Goal: Navigation & Orientation: Find specific page/section

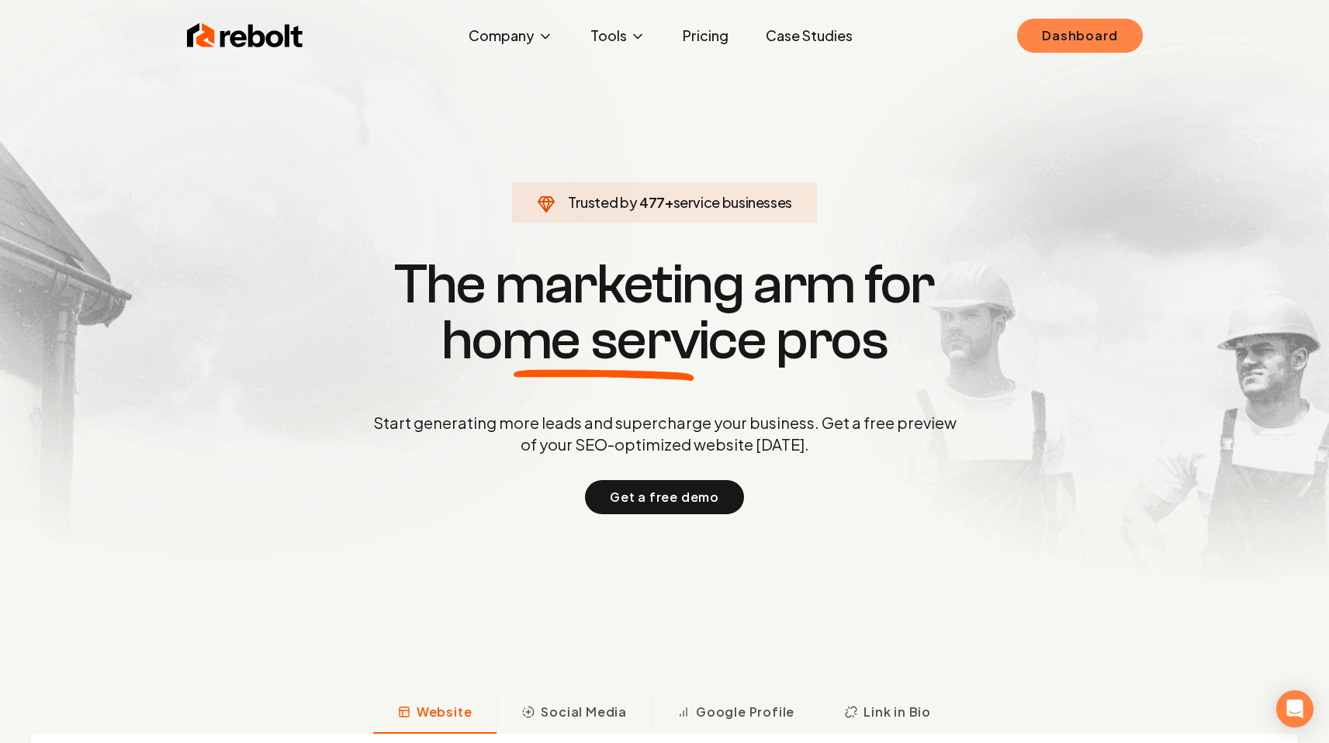
click at [1092, 44] on link "Dashboard" at bounding box center [1079, 36] width 125 height 34
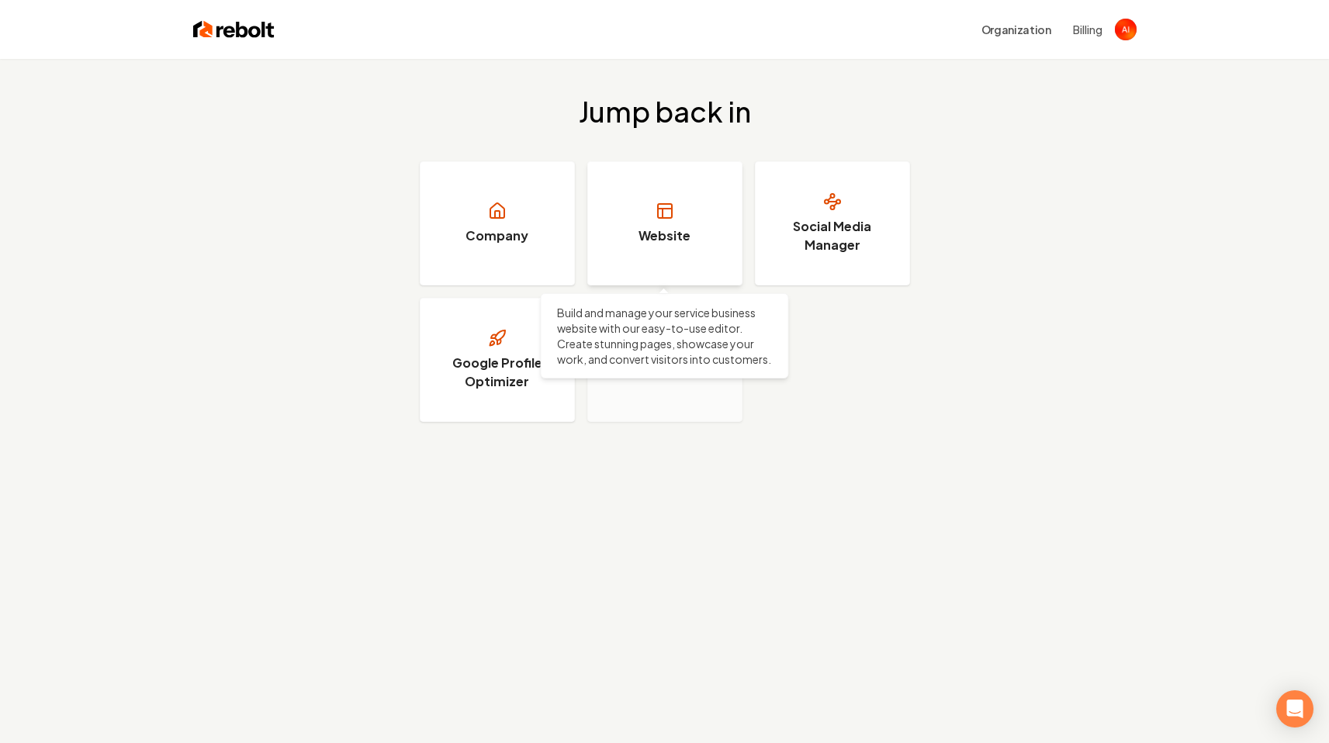
click at [614, 225] on link "Website" at bounding box center [664, 223] width 155 height 124
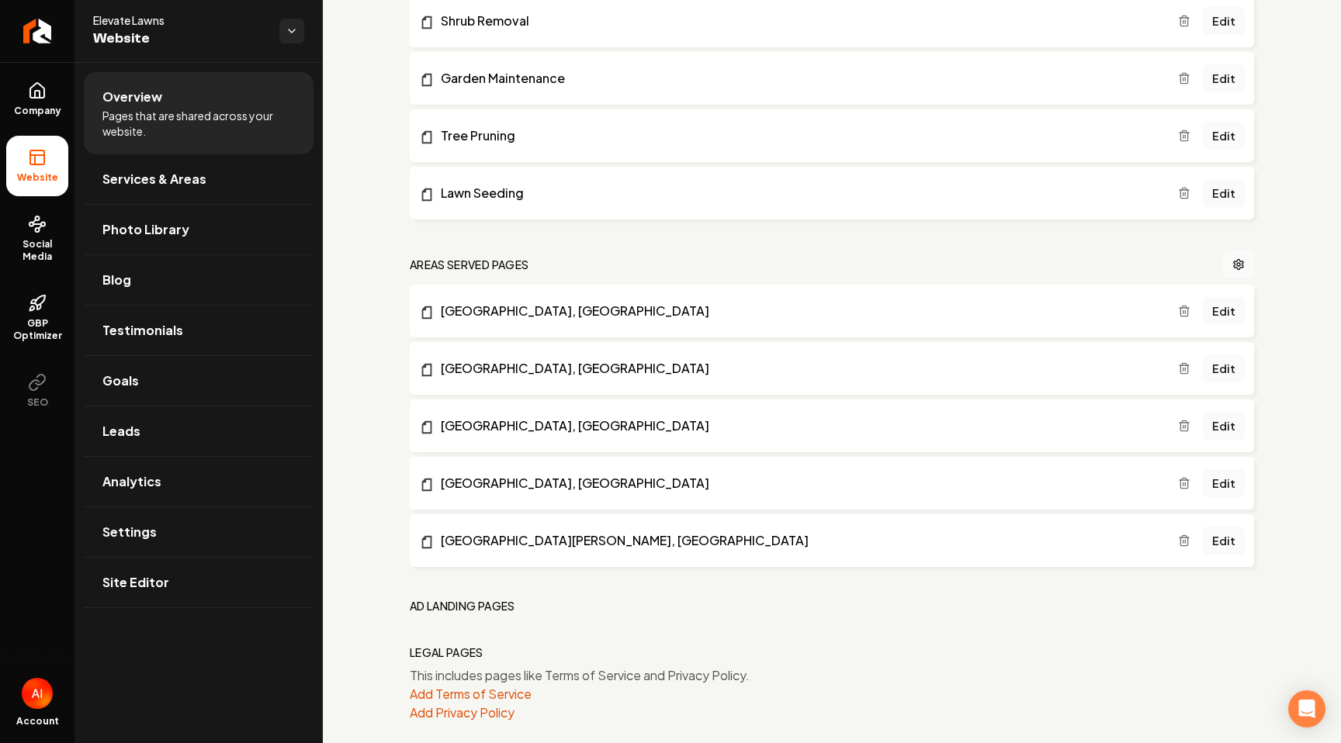
scroll to position [936, 0]
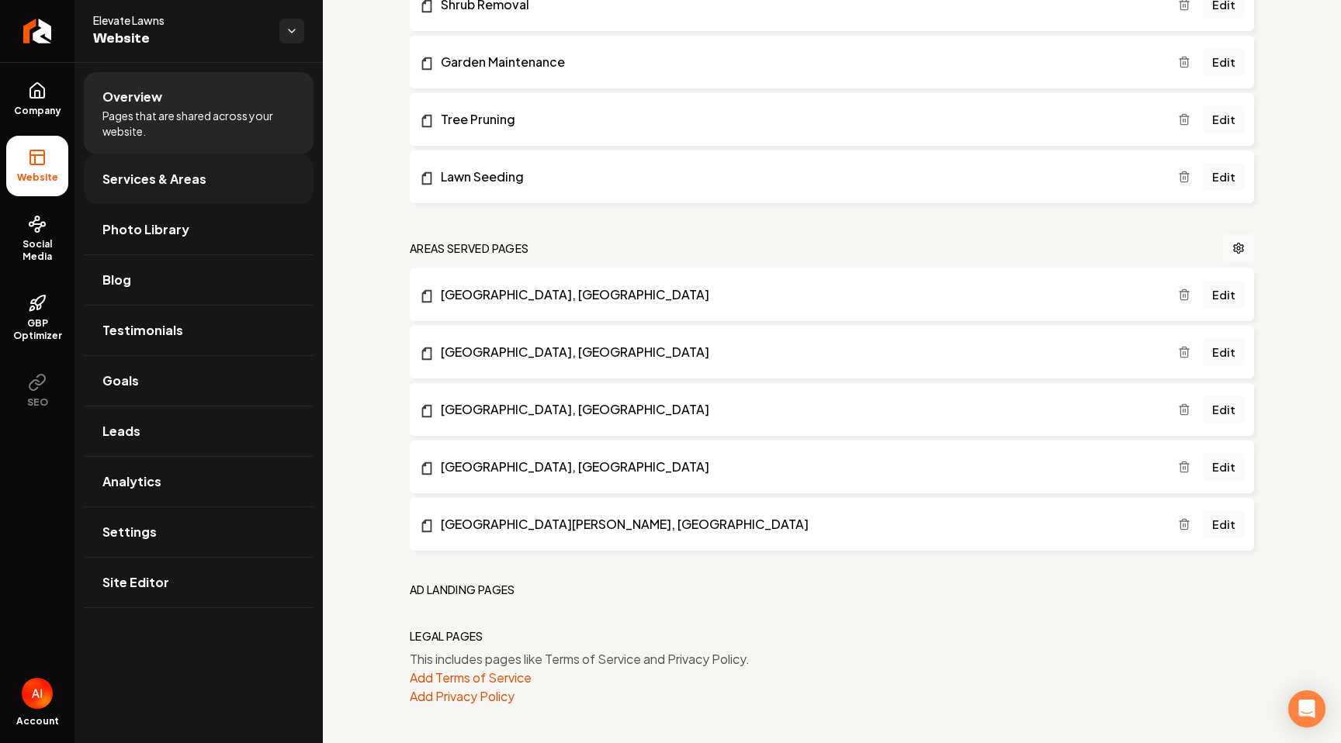
click at [202, 179] on span "Services & Areas" at bounding box center [154, 179] width 104 height 19
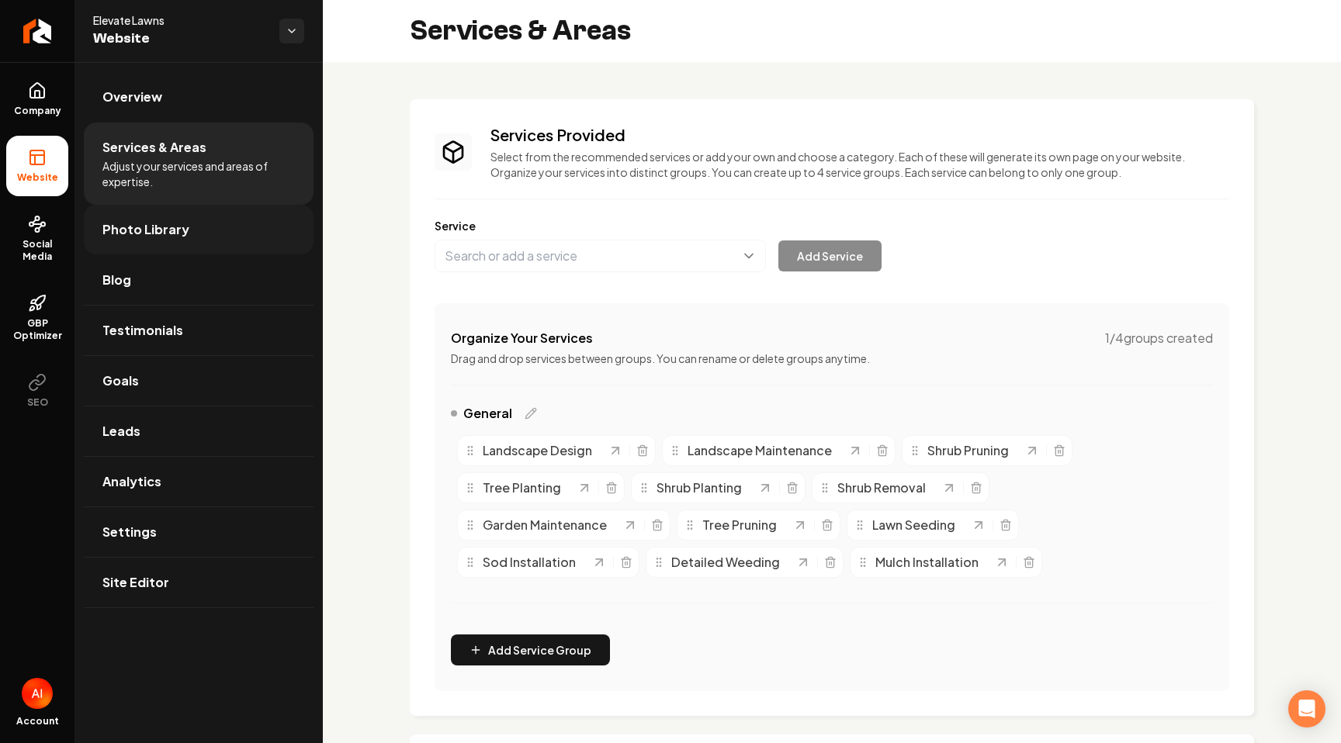
click at [182, 229] on span "Photo Library" at bounding box center [145, 229] width 87 height 19
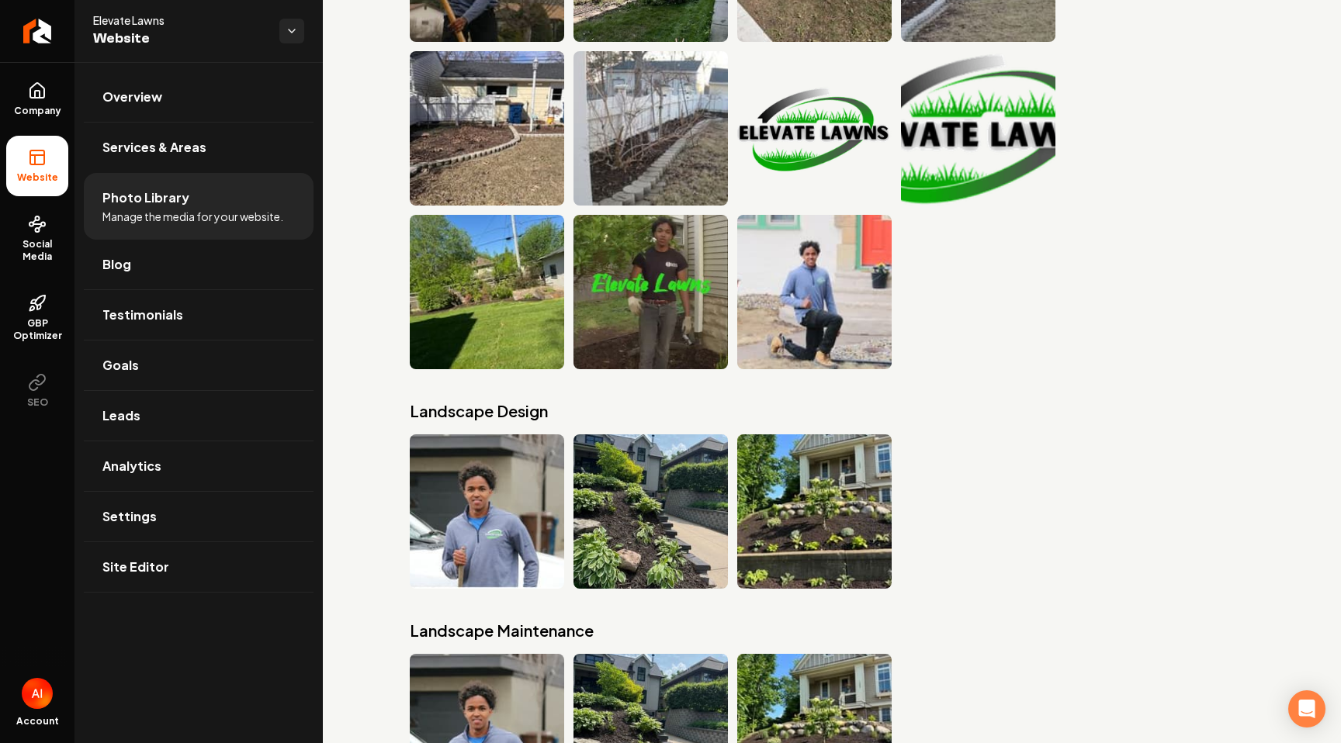
scroll to position [2424, 0]
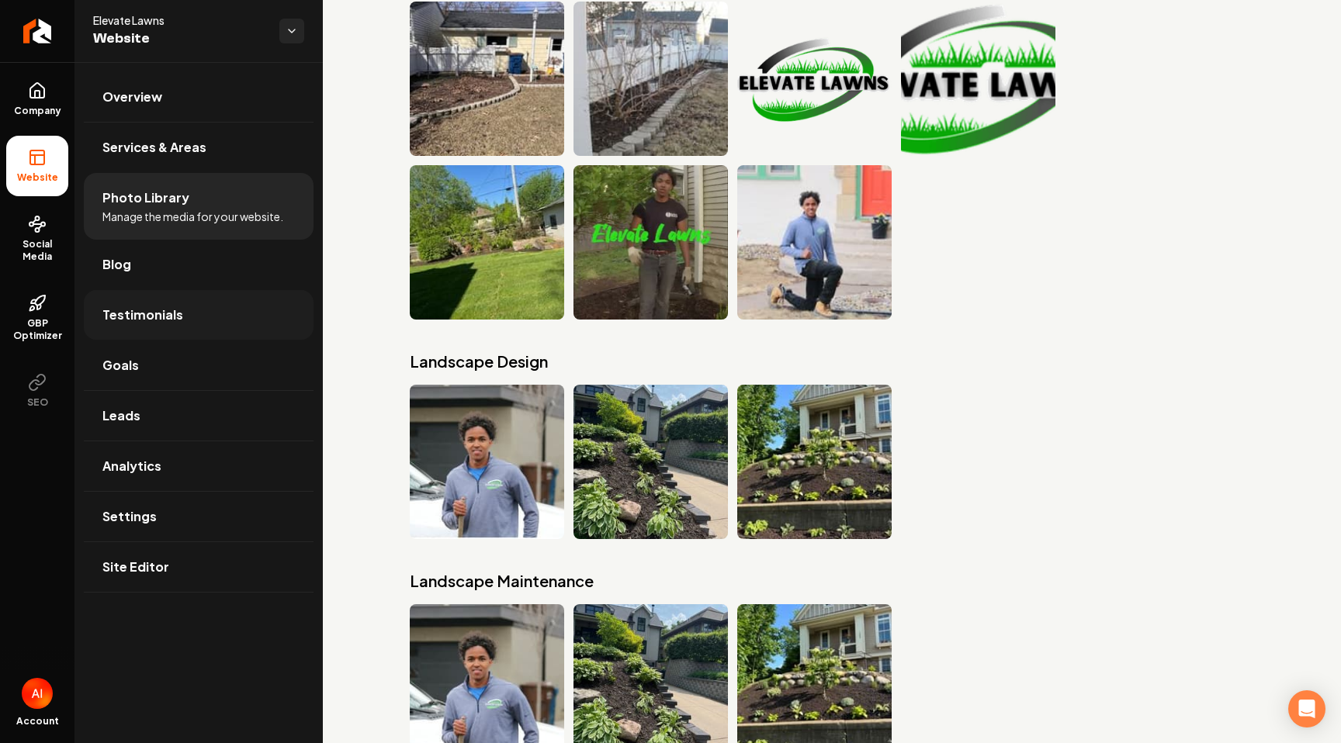
click at [257, 327] on link "Testimonials" at bounding box center [199, 315] width 230 height 50
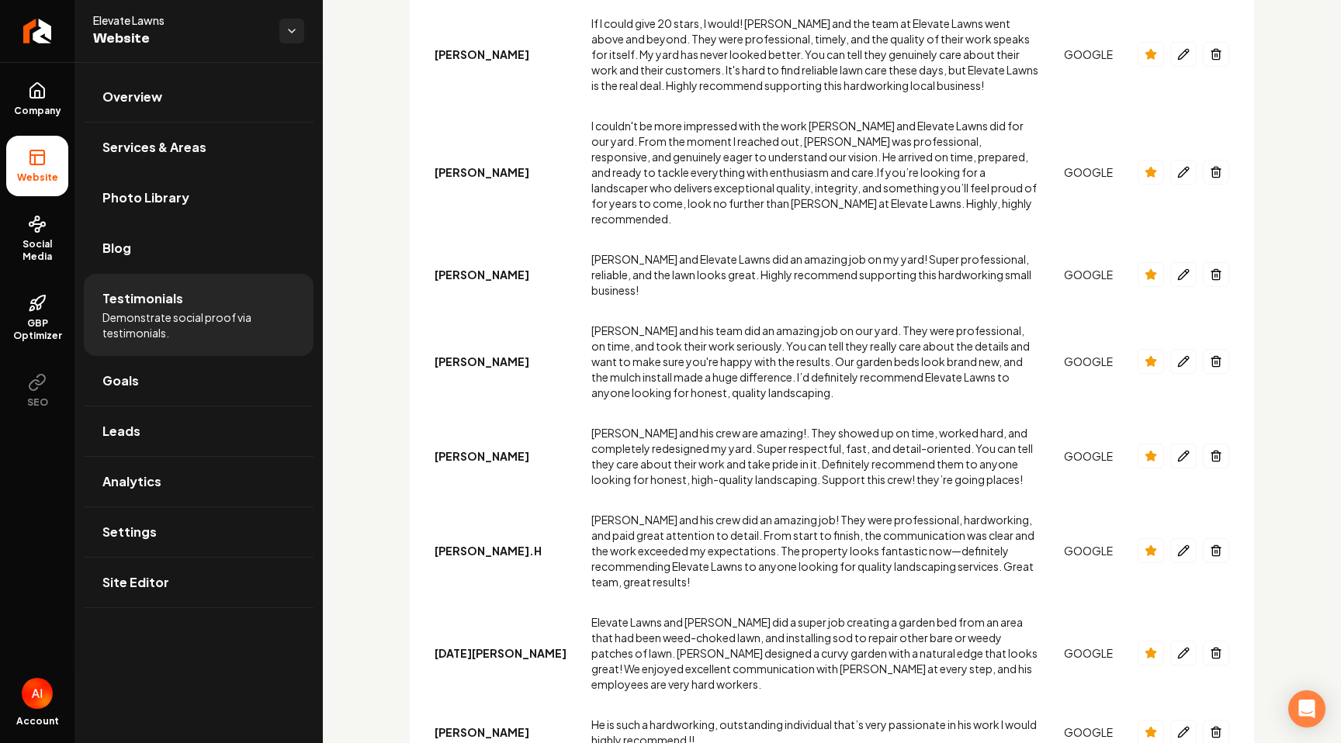
scroll to position [1361, 0]
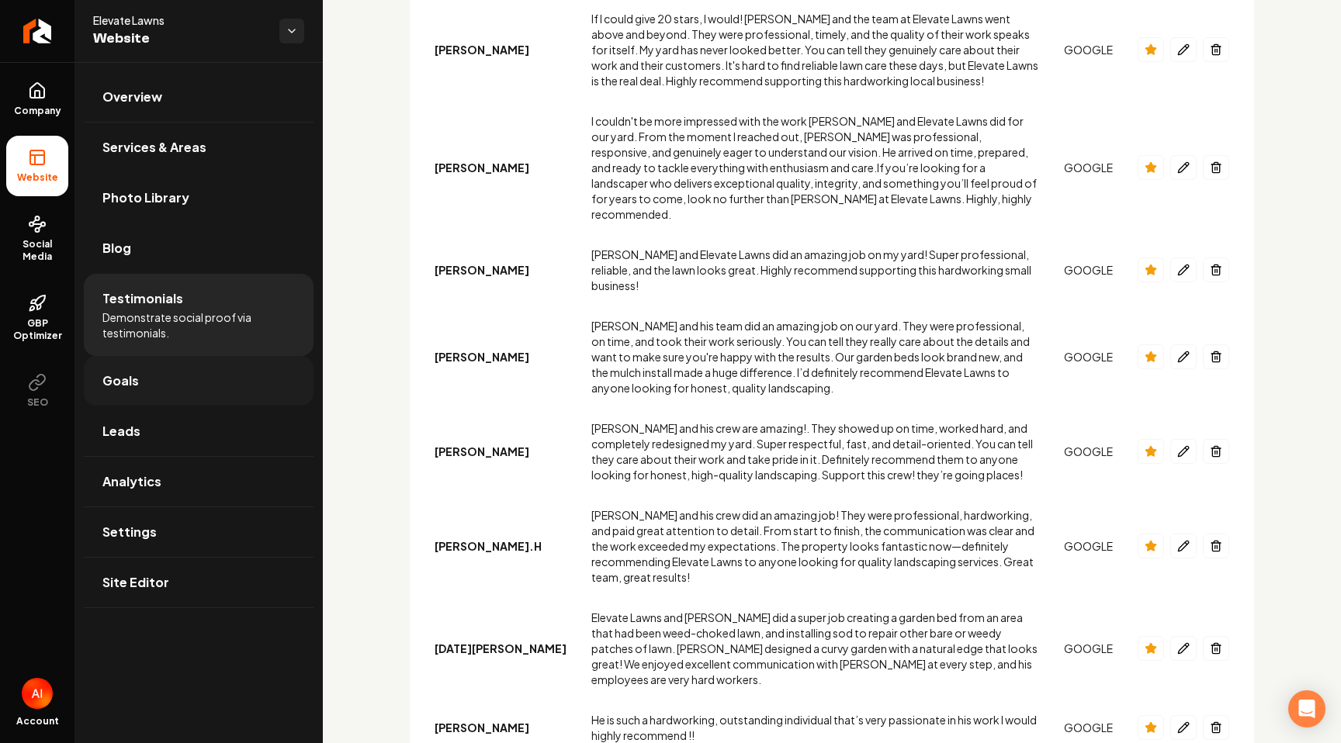
click at [158, 400] on link "Goals" at bounding box center [199, 381] width 230 height 50
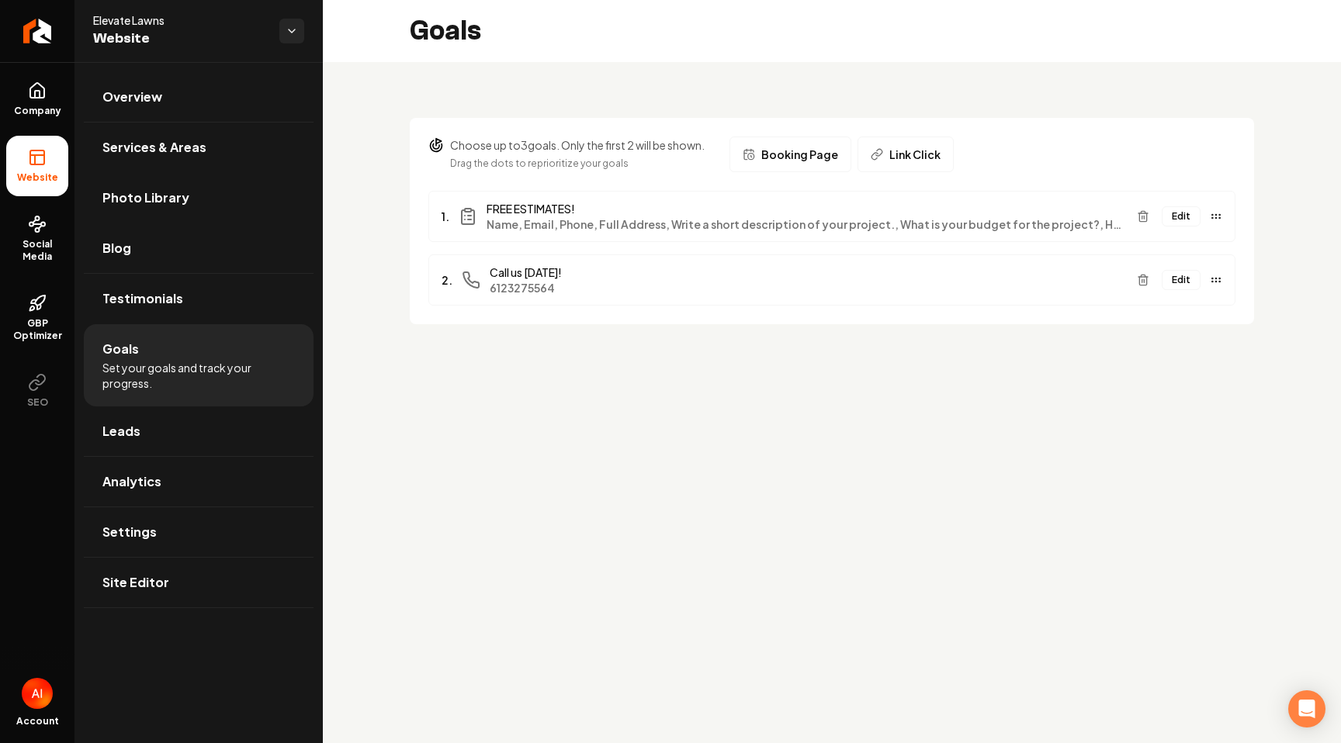
click at [158, 400] on li "Goals Set your goals and track your progress." at bounding box center [199, 365] width 230 height 82
click at [64, 244] on span "Social Media" at bounding box center [37, 250] width 62 height 25
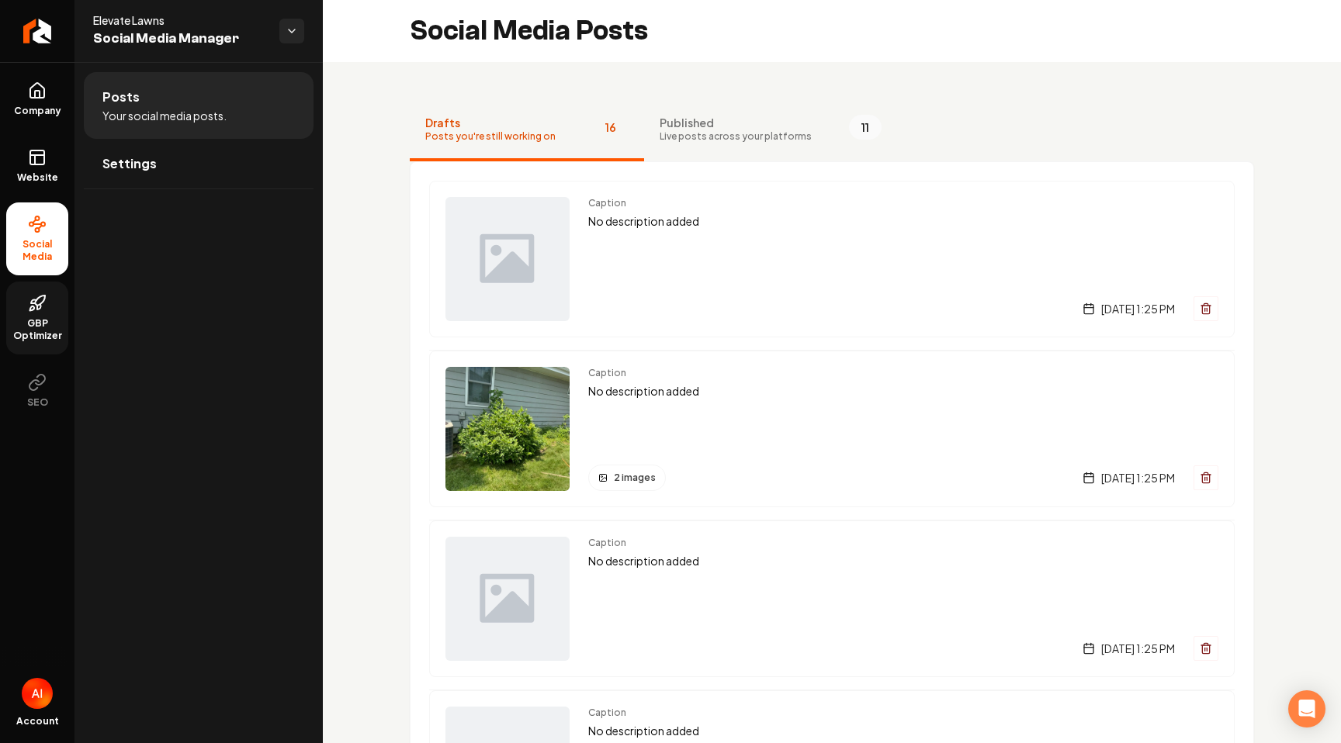
click at [54, 323] on span "GBP Optimizer" at bounding box center [37, 329] width 62 height 25
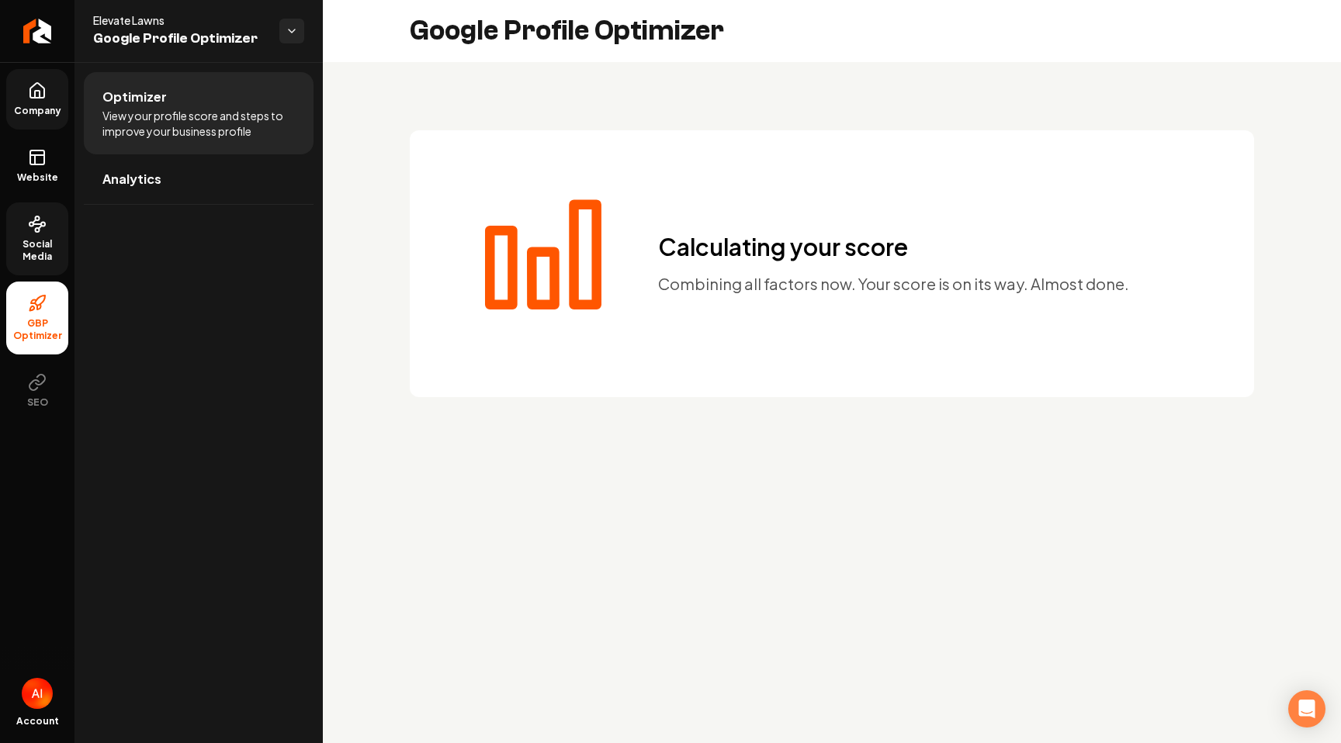
click at [30, 122] on link "Company" at bounding box center [37, 99] width 62 height 61
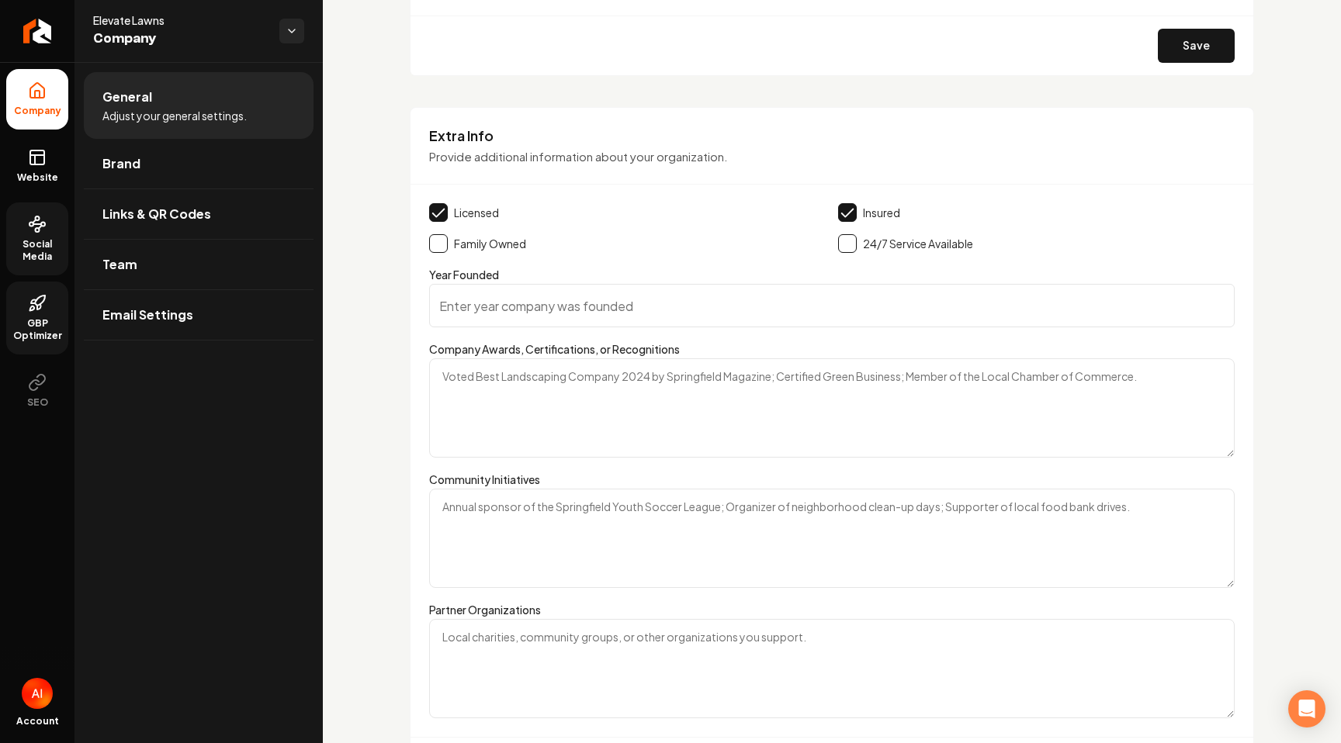
scroll to position [2386, 0]
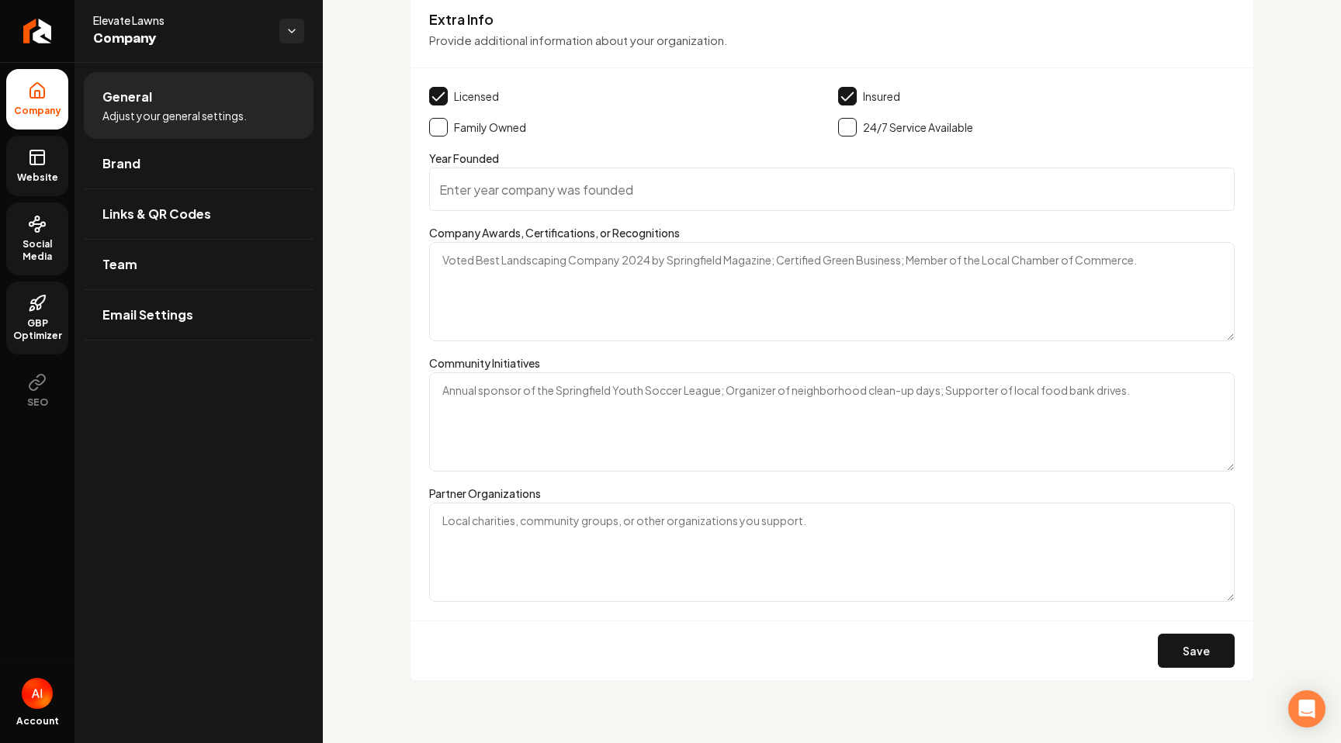
click at [33, 173] on span "Website" at bounding box center [38, 177] width 54 height 12
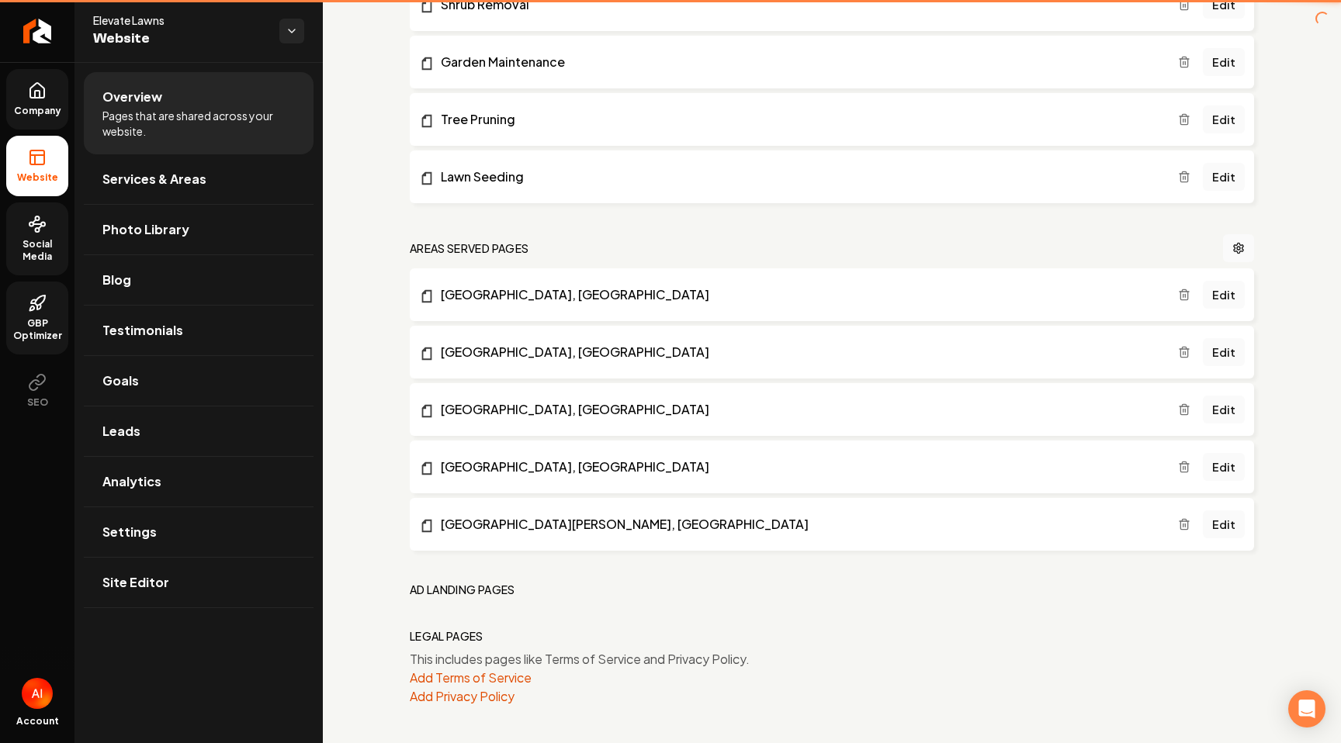
scroll to position [936, 0]
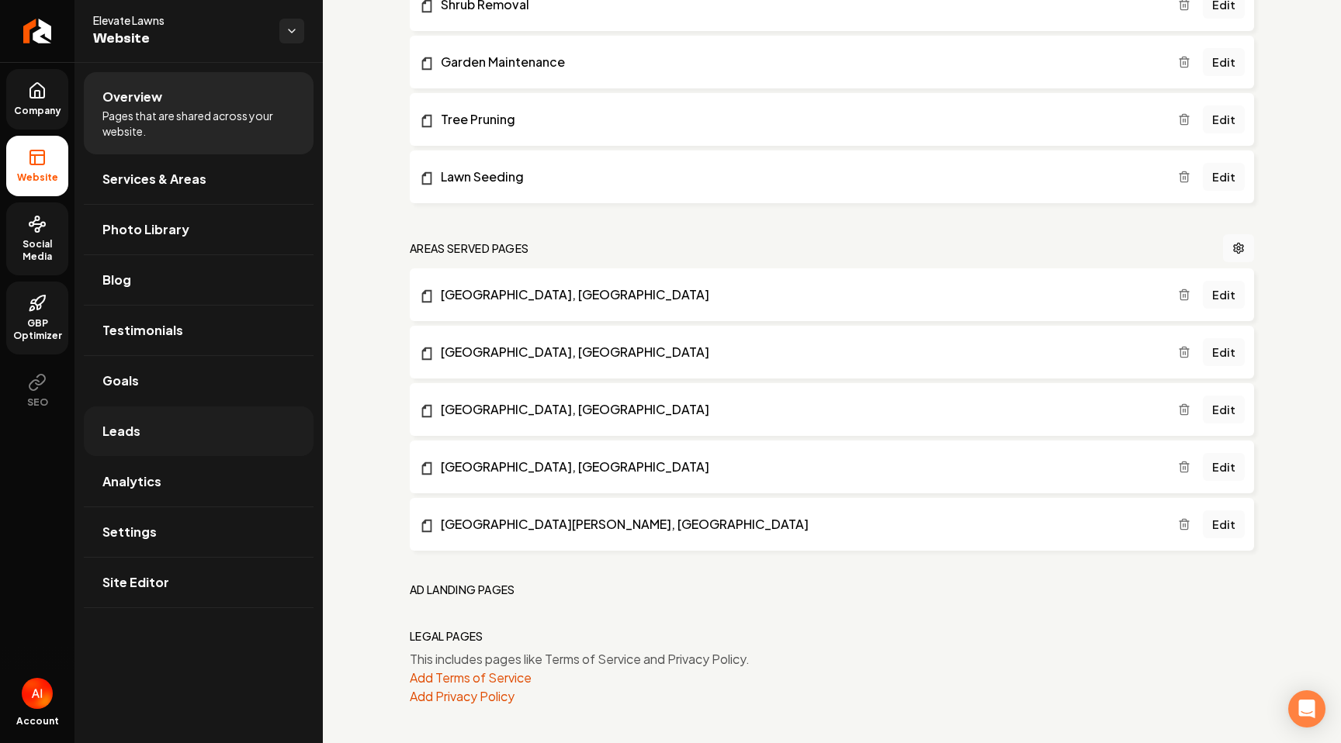
click at [138, 422] on link "Leads" at bounding box center [199, 432] width 230 height 50
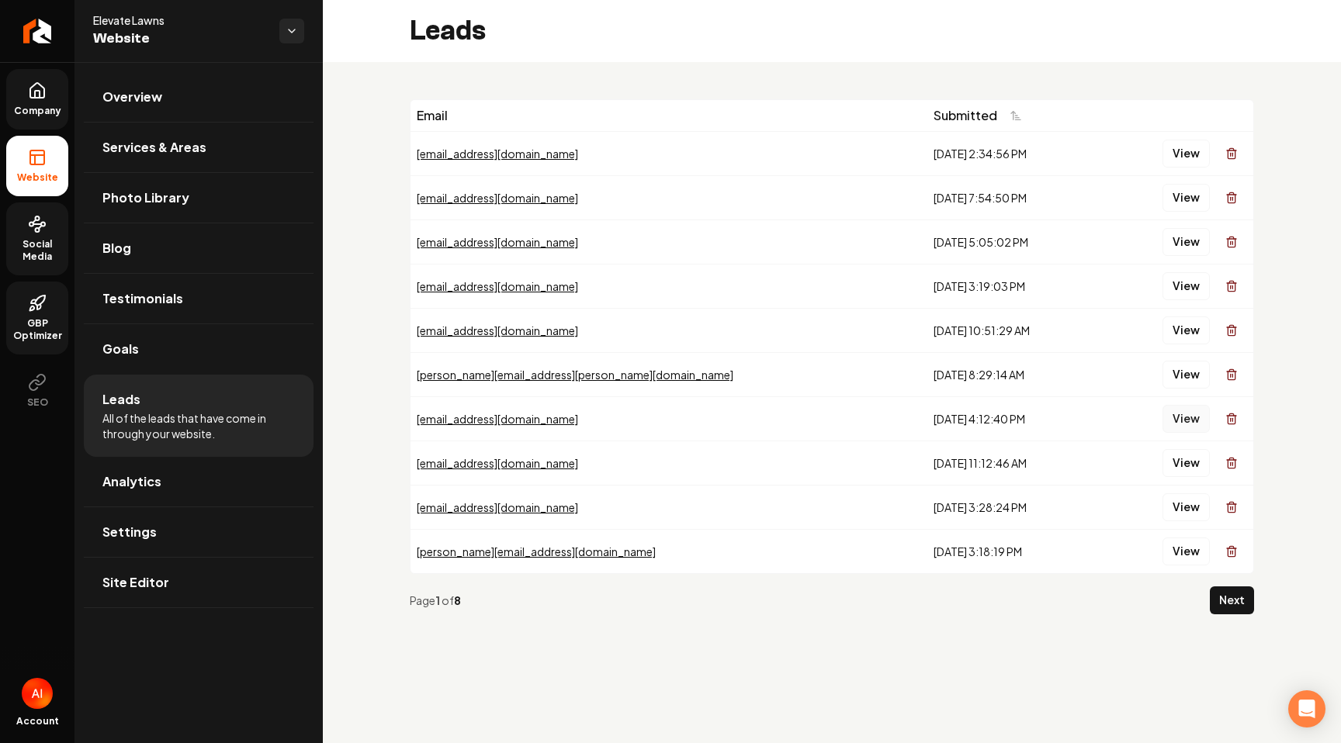
click at [1198, 420] on button "View" at bounding box center [1185, 419] width 47 height 28
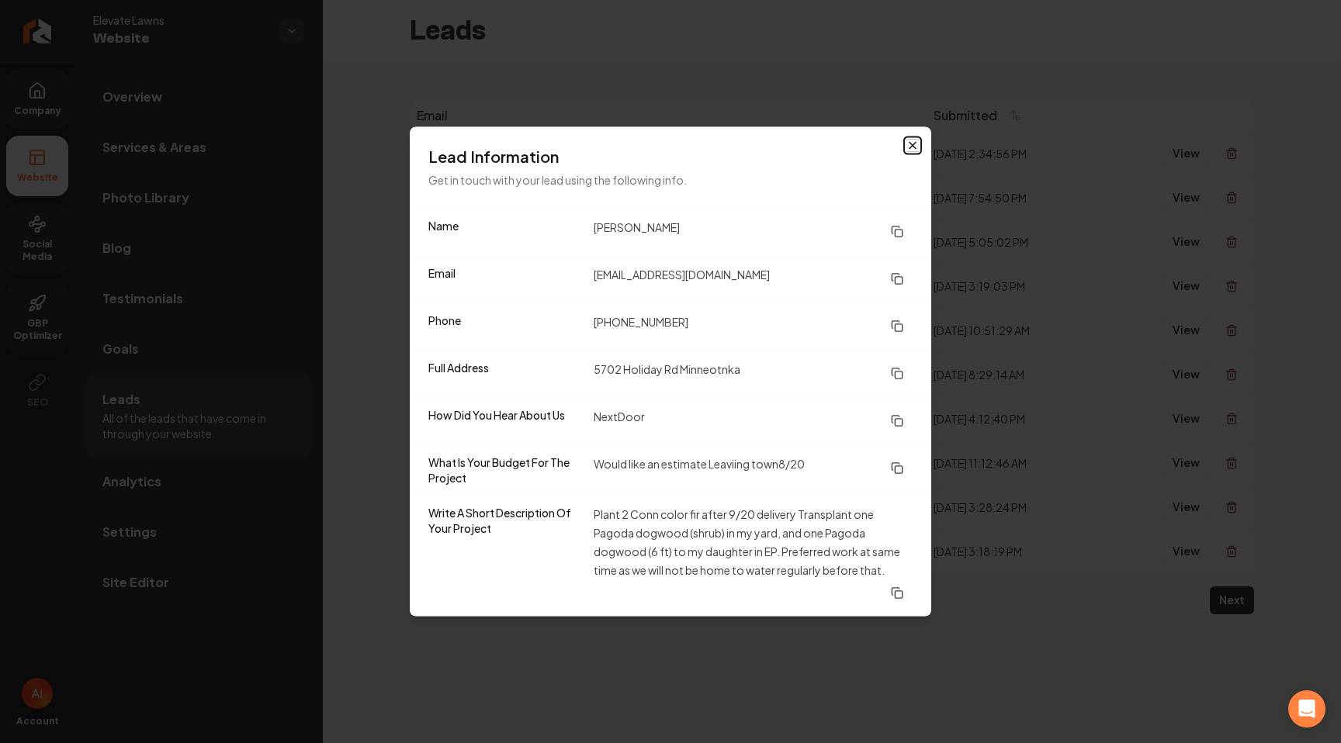
click at [912, 145] on icon "button" at bounding box center [912, 146] width 6 height 6
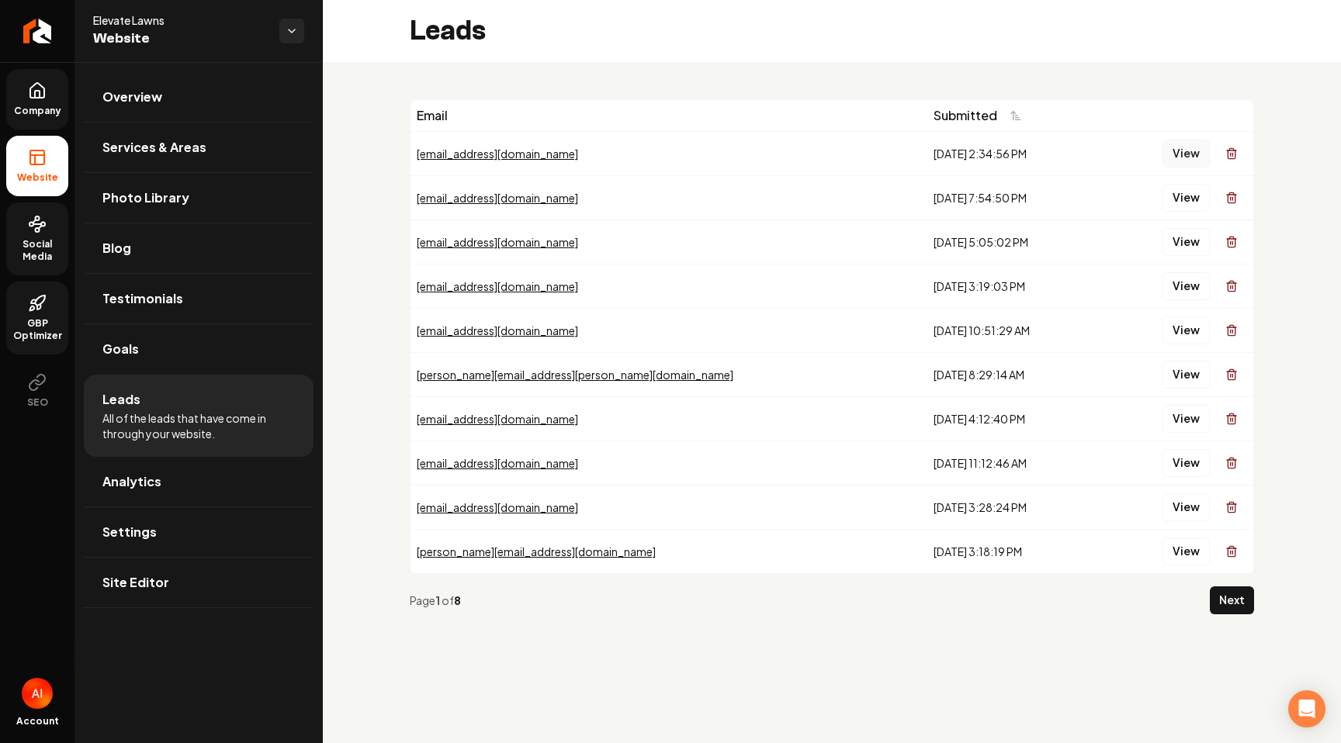
click at [1178, 156] on button "View" at bounding box center [1185, 154] width 47 height 28
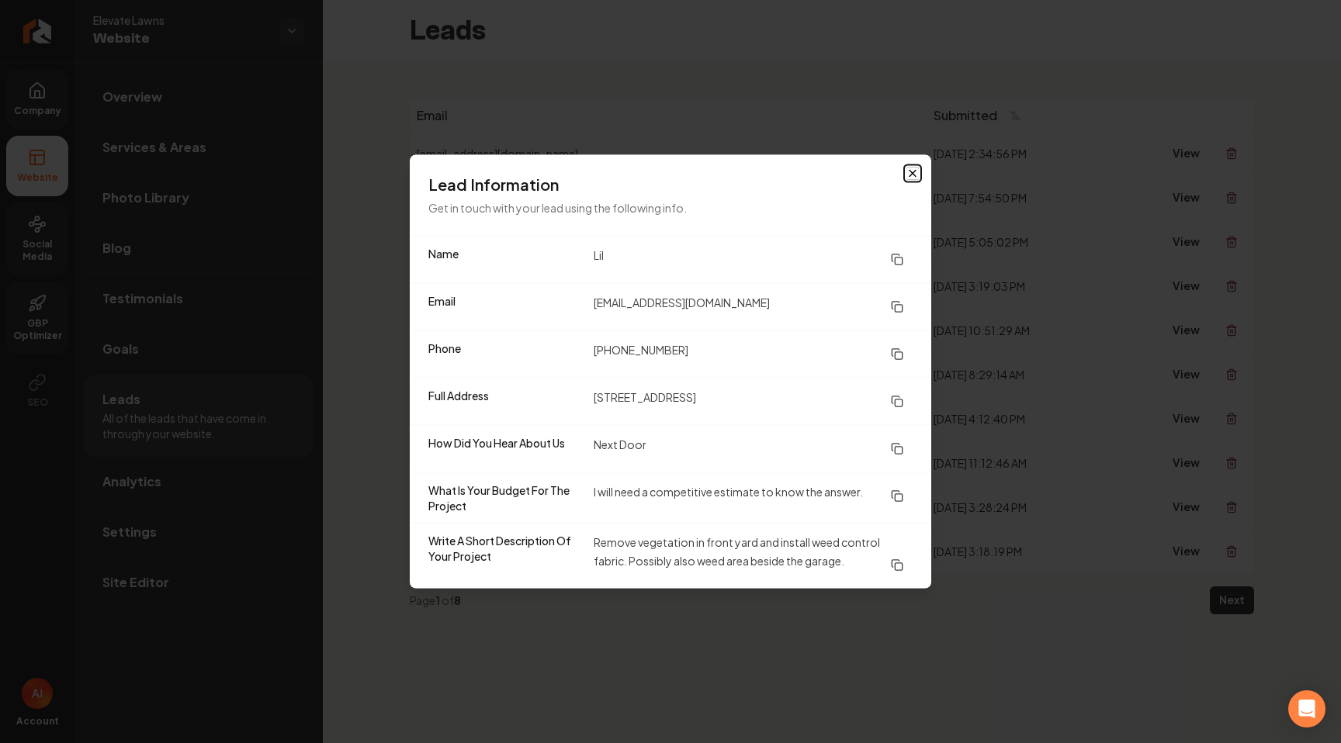
click at [908, 177] on icon "button" at bounding box center [912, 174] width 12 height 12
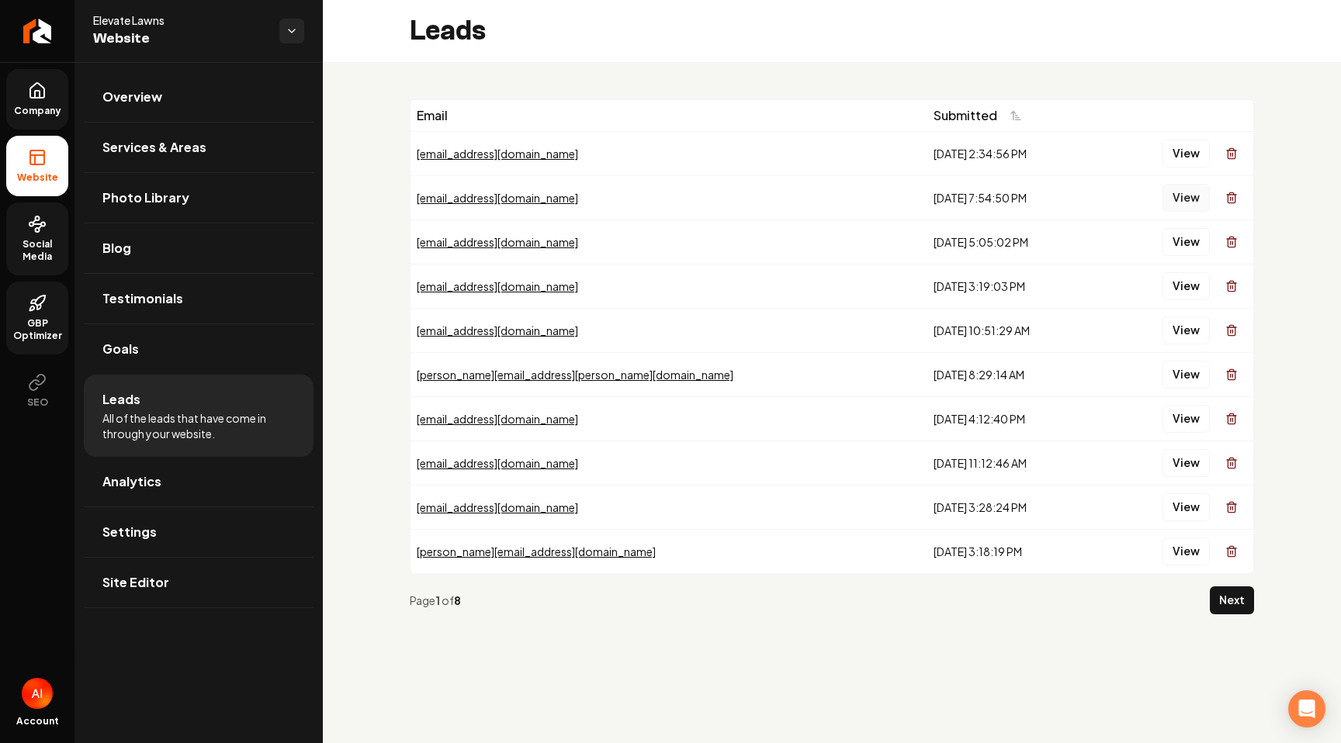
click at [1198, 199] on button "View" at bounding box center [1185, 198] width 47 height 28
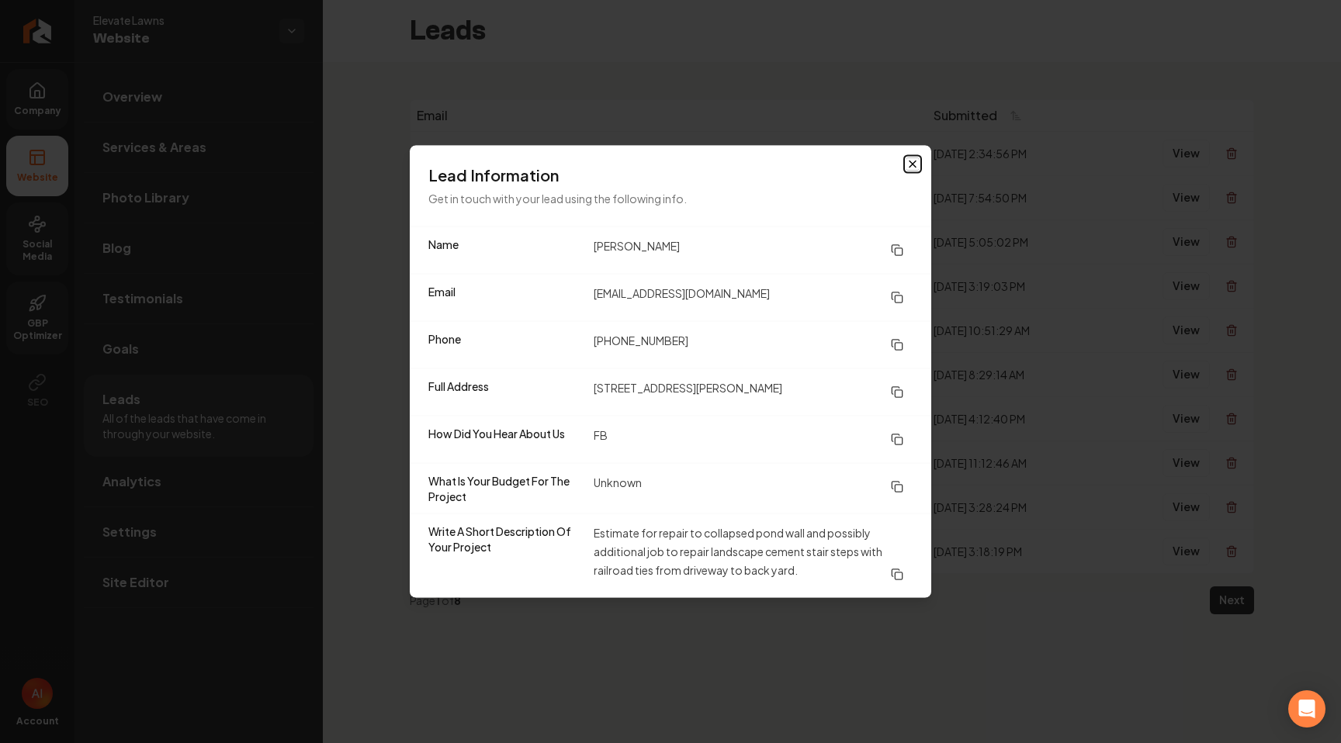
click at [911, 166] on icon "button" at bounding box center [912, 164] width 12 height 12
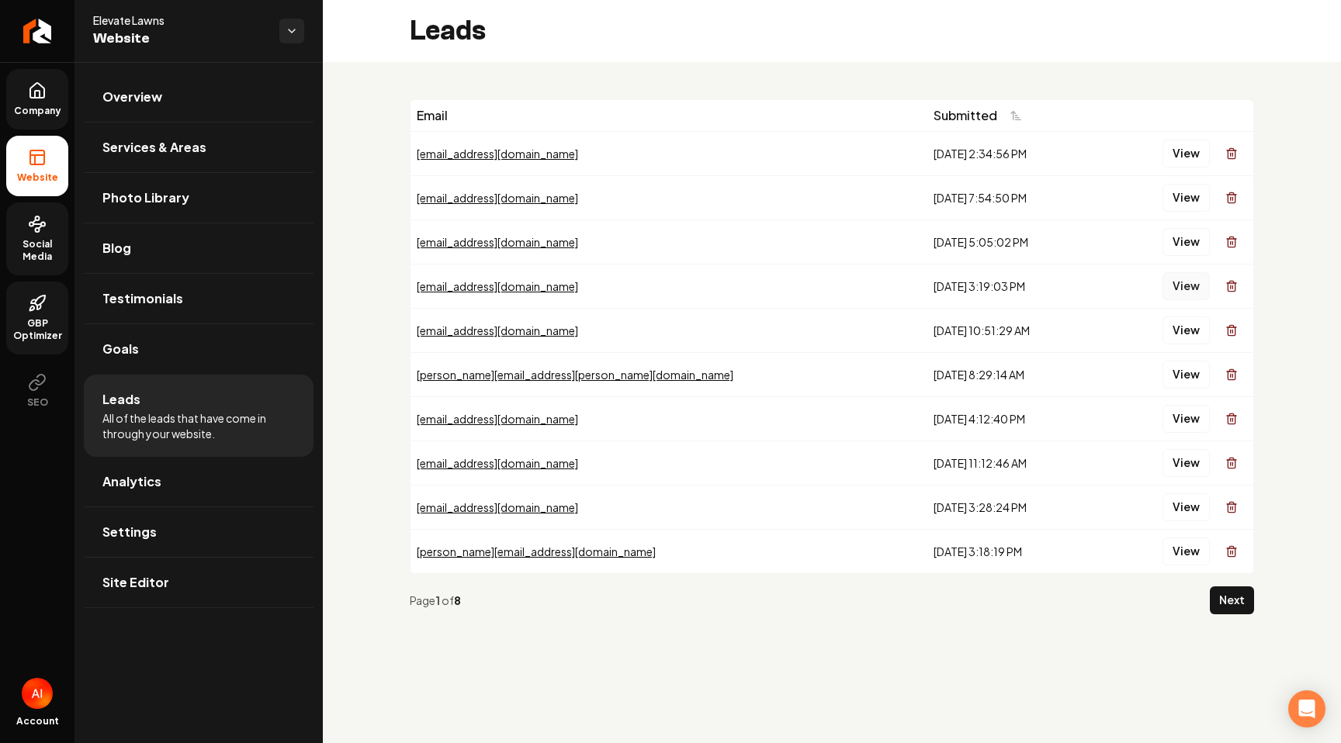
click at [1179, 279] on button "View" at bounding box center [1185, 286] width 47 height 28
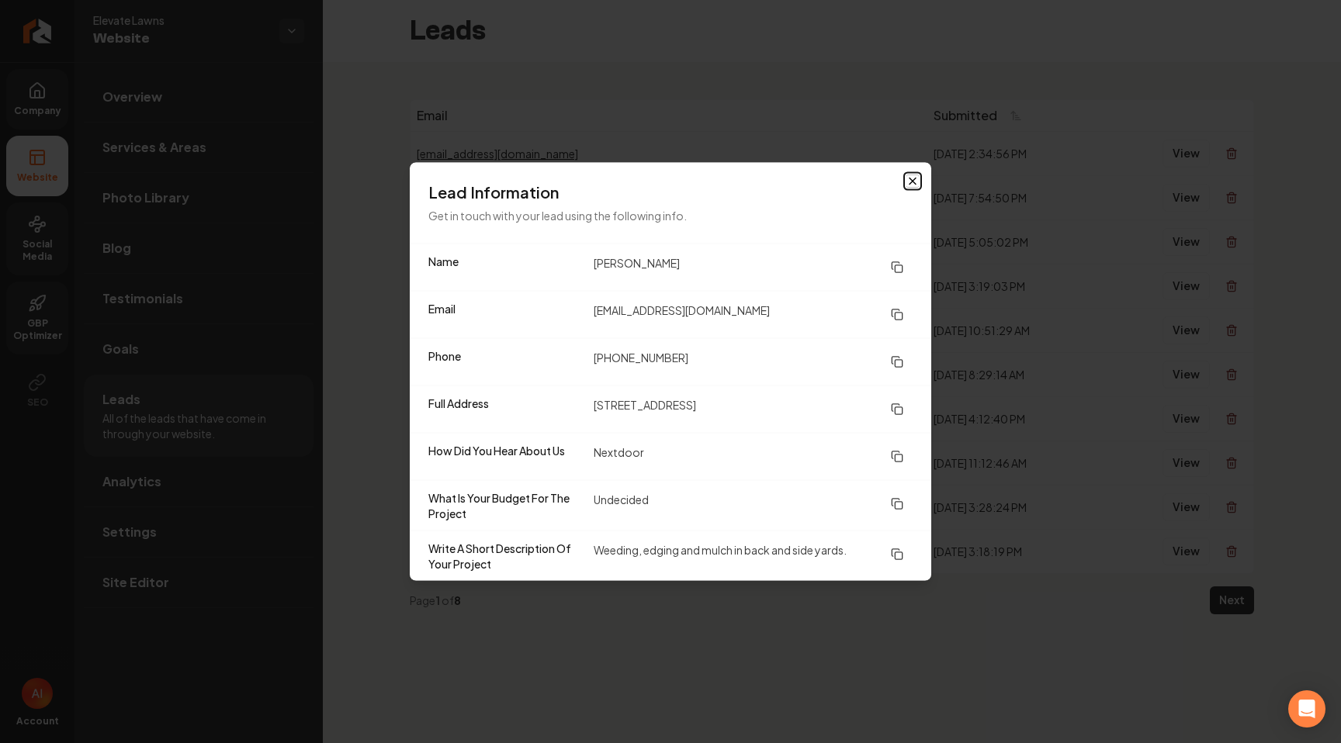
click at [913, 175] on icon "button" at bounding box center [912, 181] width 12 height 12
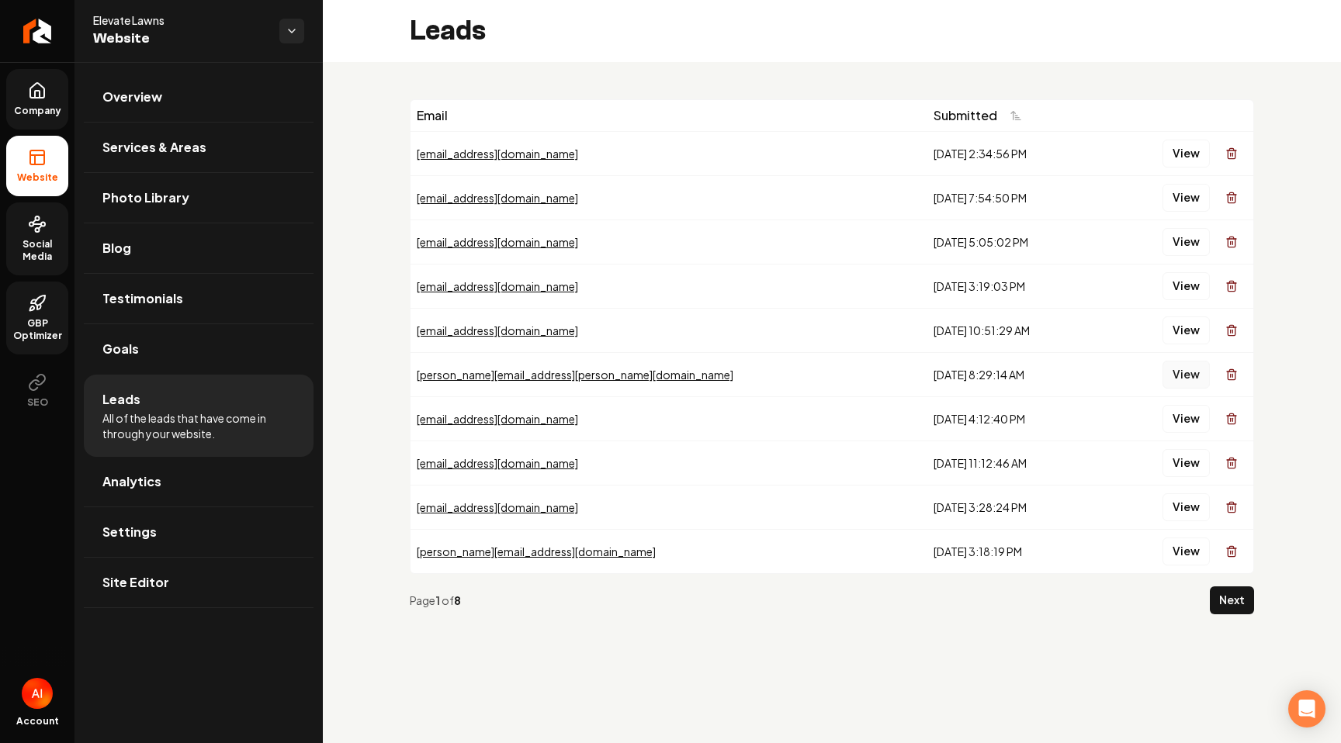
click at [1188, 381] on button "View" at bounding box center [1185, 375] width 47 height 28
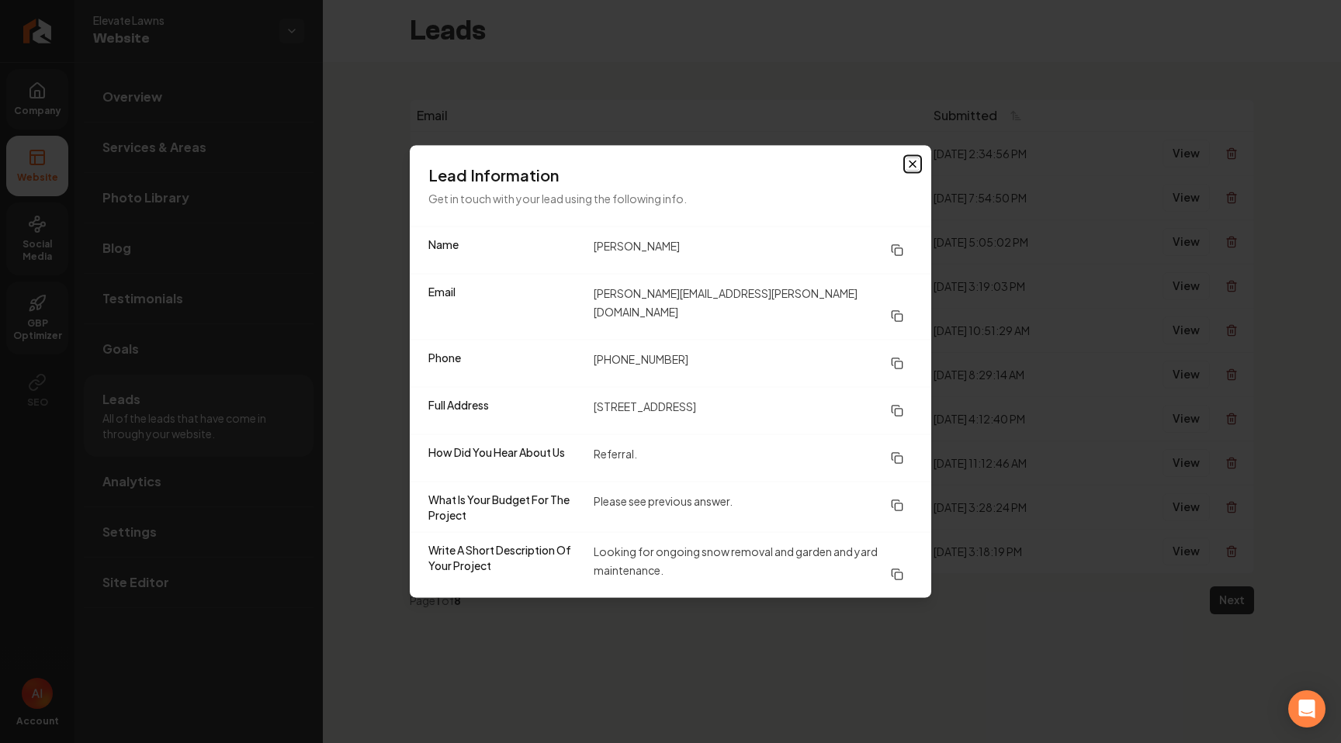
click at [912, 171] on icon "button" at bounding box center [912, 164] width 12 height 12
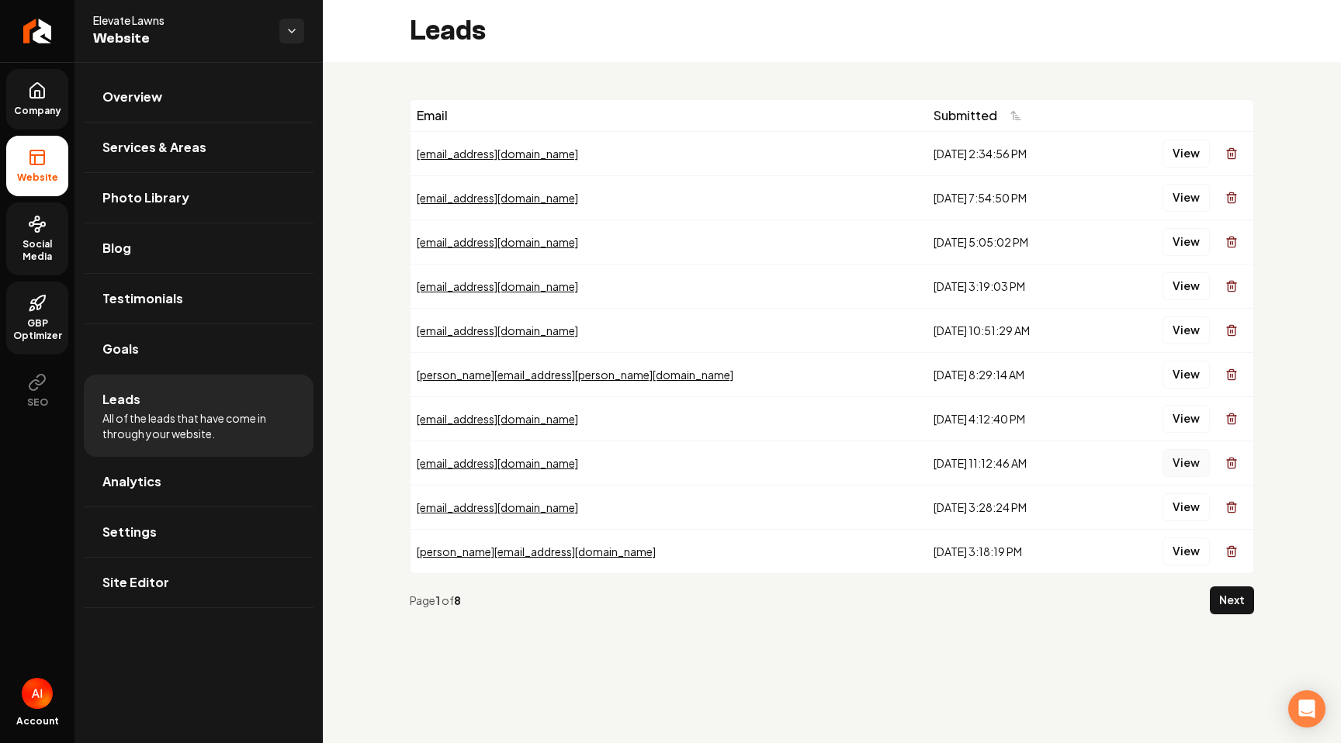
click at [1175, 455] on button "View" at bounding box center [1185, 463] width 47 height 28
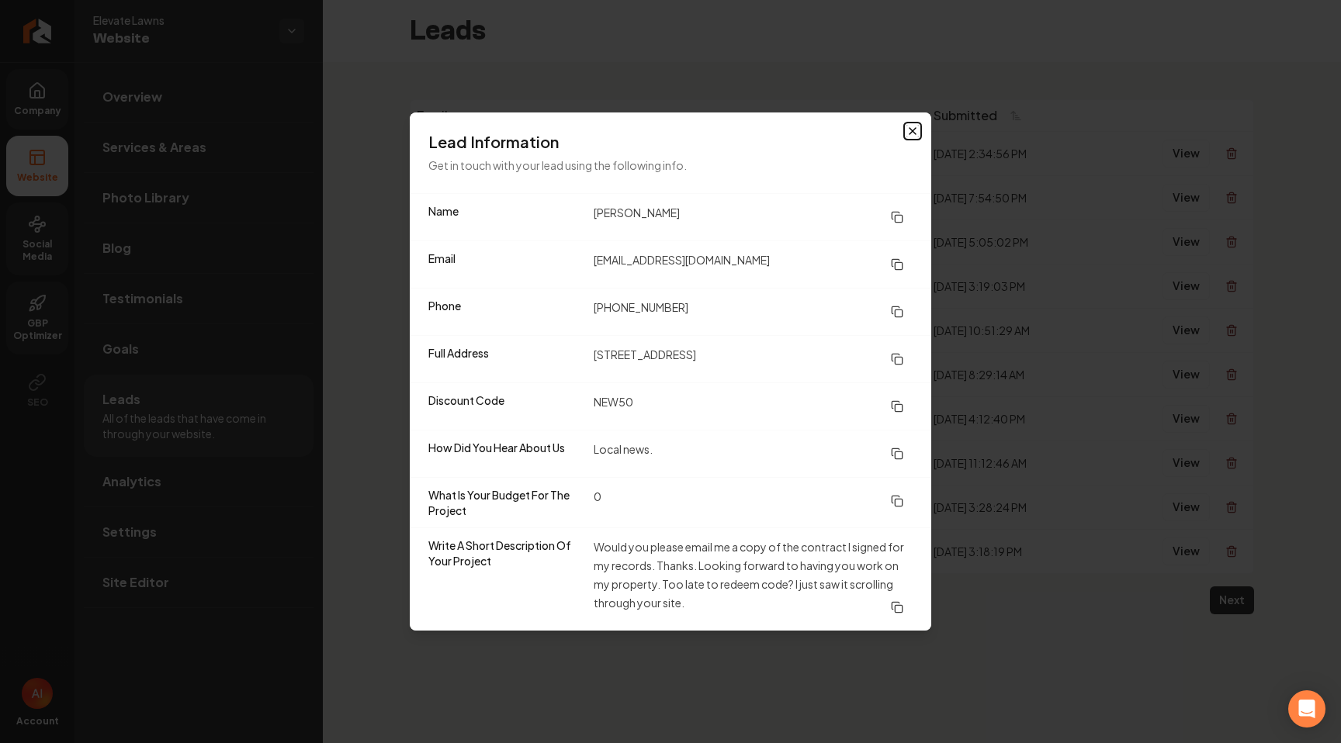
click at [913, 126] on icon "button" at bounding box center [912, 131] width 12 height 12
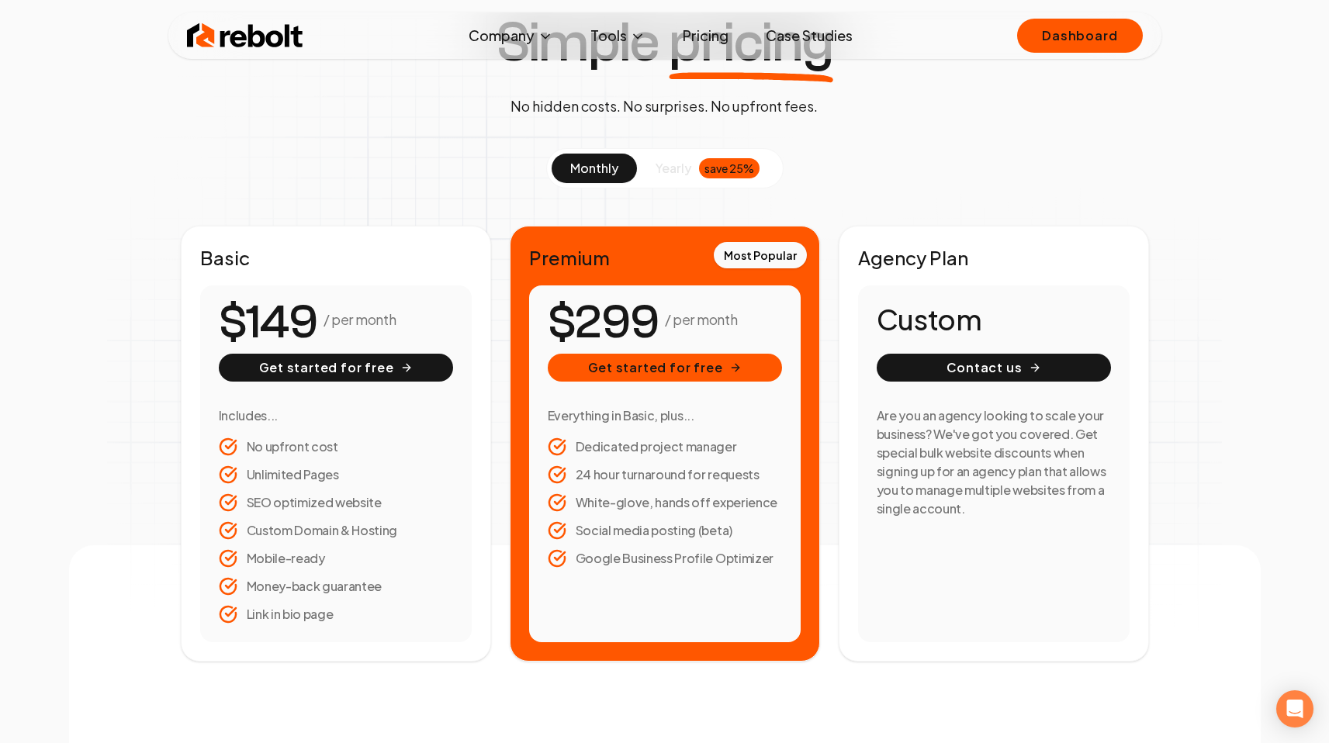
scroll to position [114, 0]
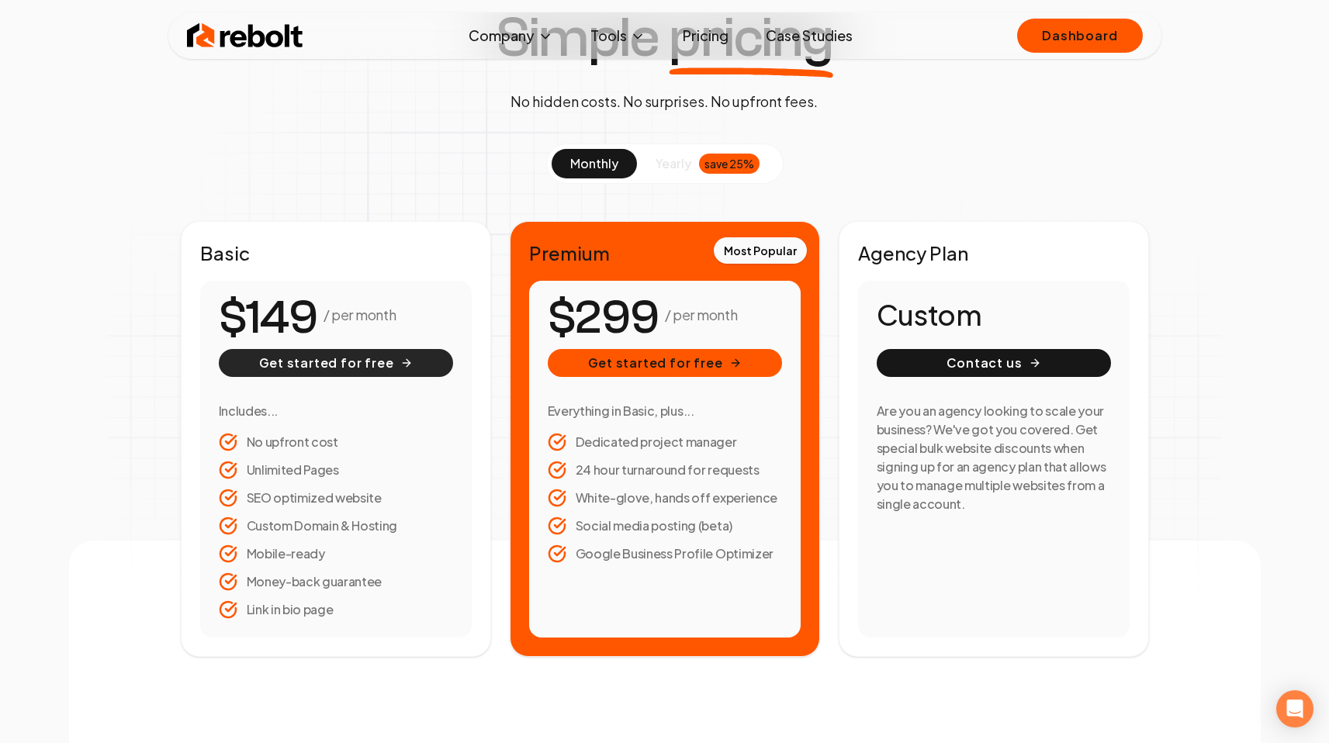
click at [340, 359] on button "Get started for free" at bounding box center [336, 363] width 234 height 28
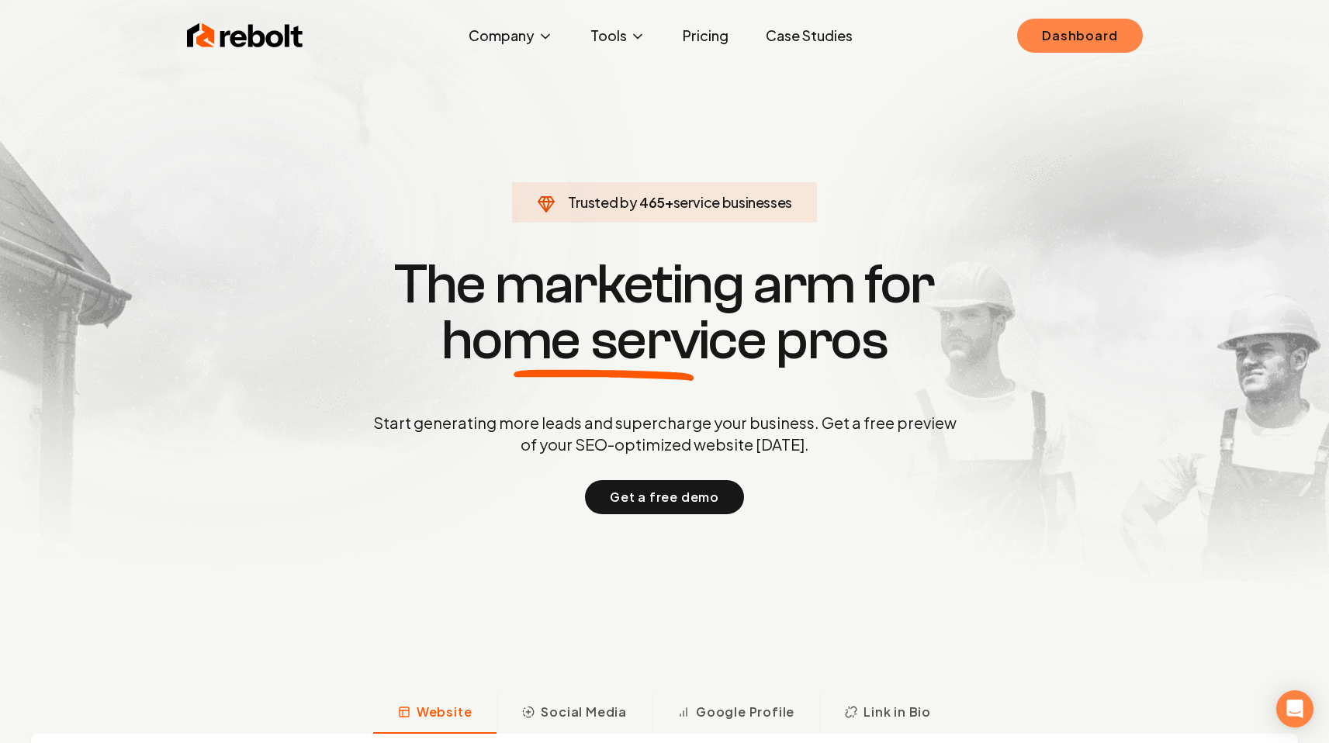
click at [1055, 50] on link "Dashboard" at bounding box center [1079, 36] width 125 height 34
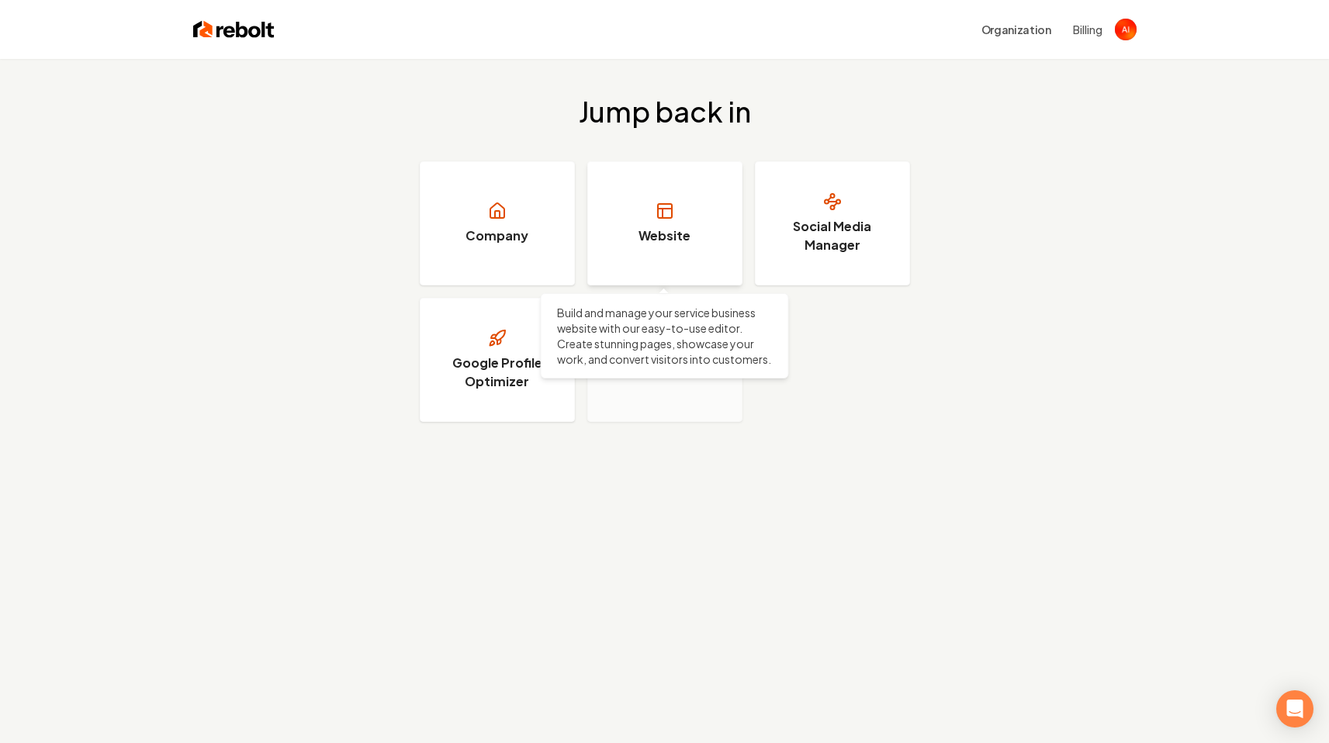
click at [629, 223] on link "Website" at bounding box center [664, 223] width 155 height 124
